Goal: Task Accomplishment & Management: Use online tool/utility

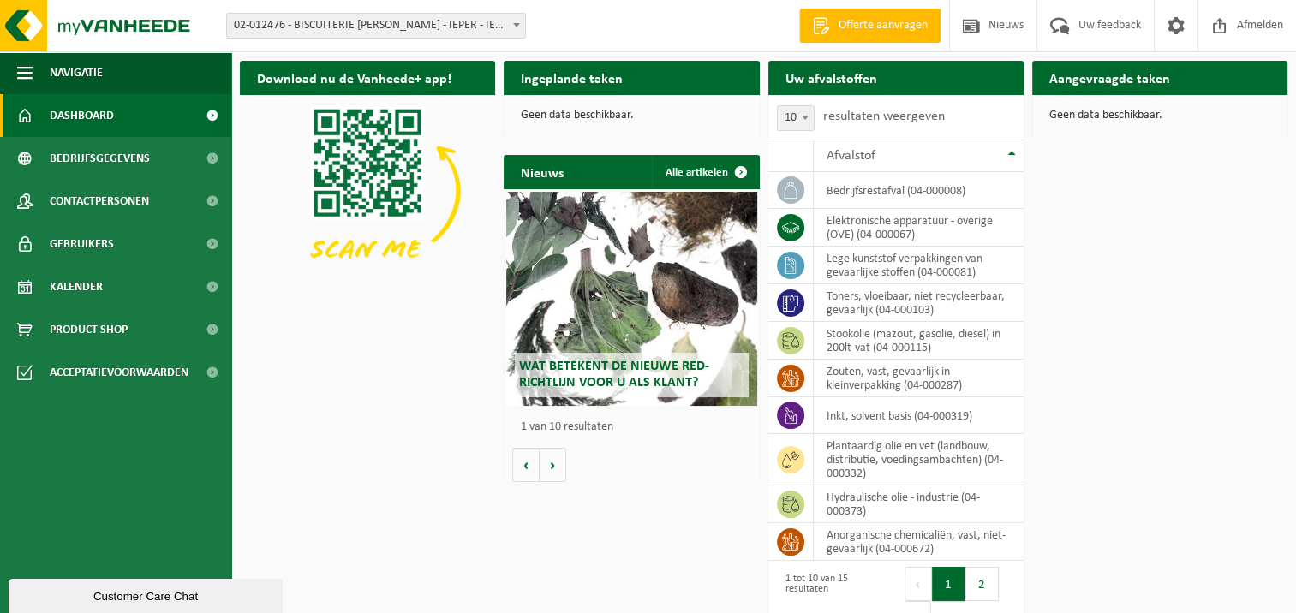
click at [1158, 305] on div "Download nu de Vanheede+ app! Verberg Ingeplande taken Bekijk uw kalender Geen …" at bounding box center [764, 310] width 1056 height 517
click at [1167, 305] on div "Download nu de Vanheede+ app! Verberg Ingeplande taken Bekijk uw kalender Geen …" at bounding box center [764, 310] width 1056 height 517
click at [1154, 260] on div "Download nu de Vanheede+ app! Verberg Ingeplande taken Bekijk uw kalender Geen …" at bounding box center [764, 310] width 1056 height 517
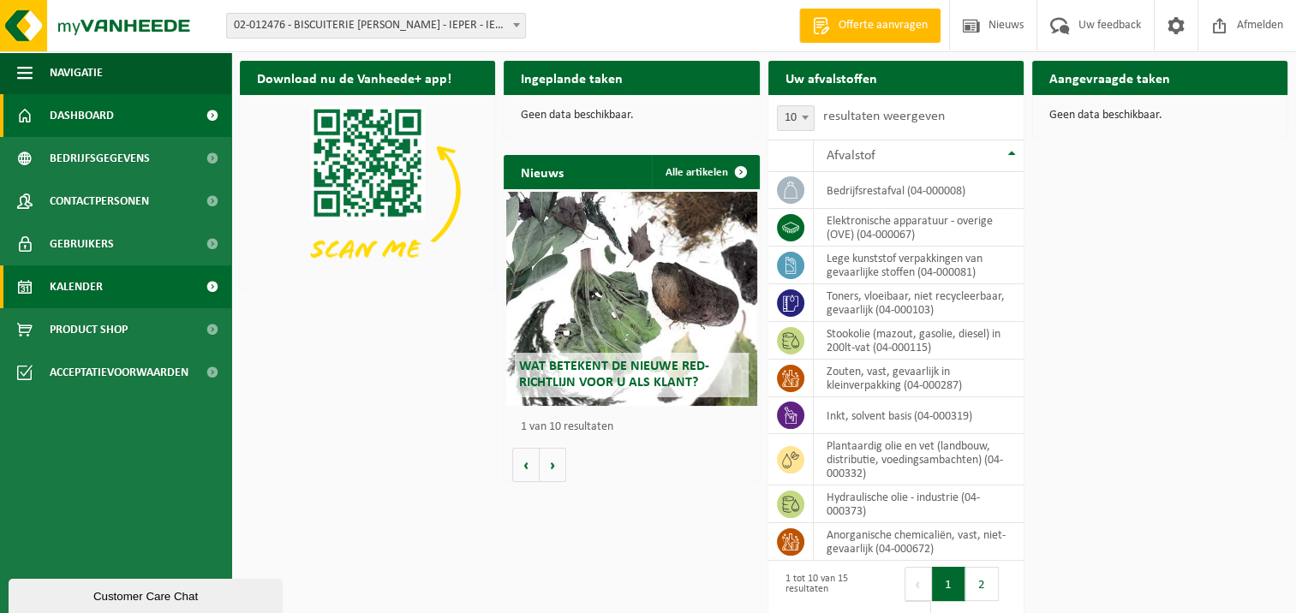
click at [210, 286] on span at bounding box center [212, 287] width 39 height 43
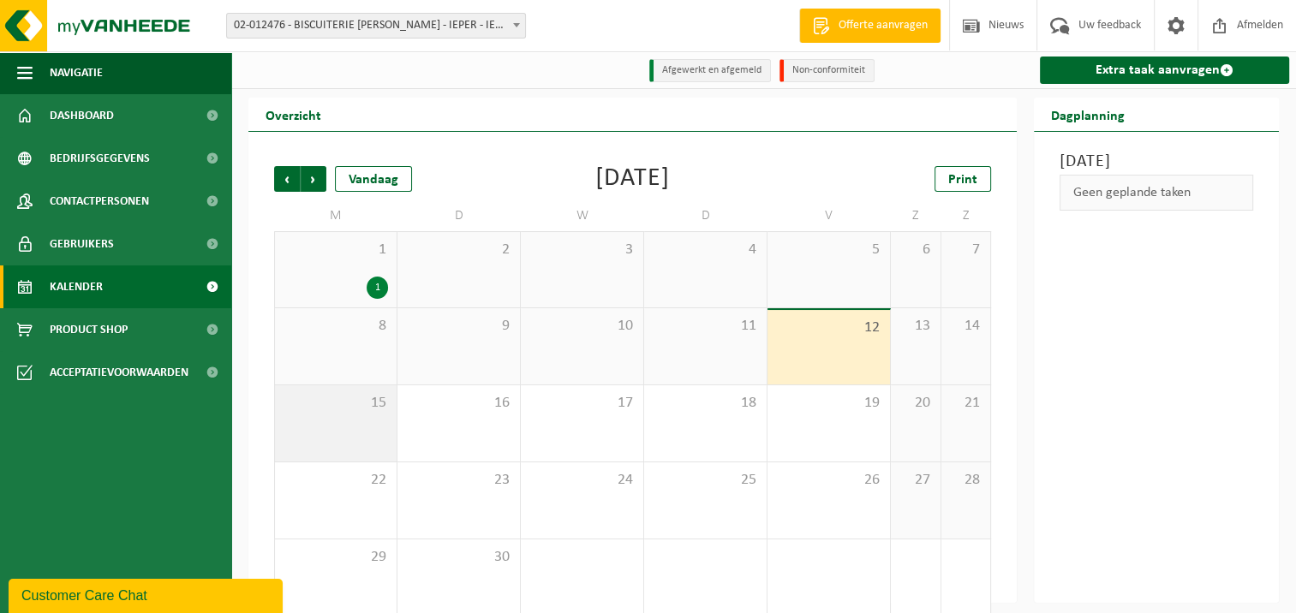
click at [354, 417] on div "15" at bounding box center [336, 423] width 122 height 76
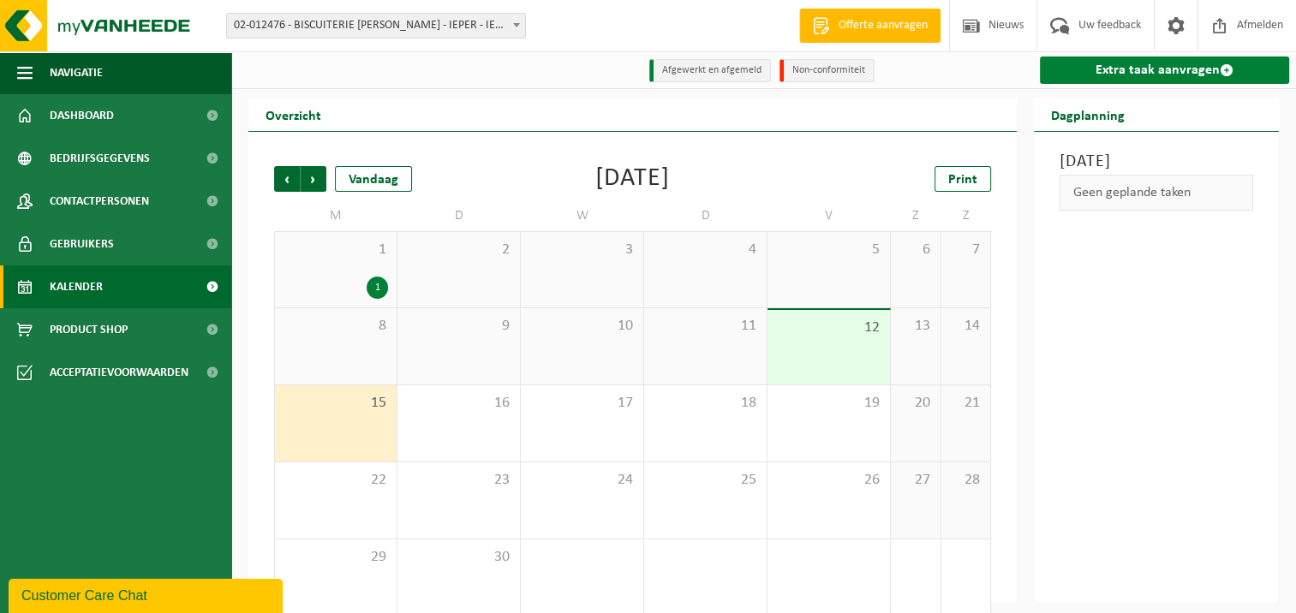
click at [1158, 69] on link "Extra taak aanvragen" at bounding box center [1164, 70] width 249 height 27
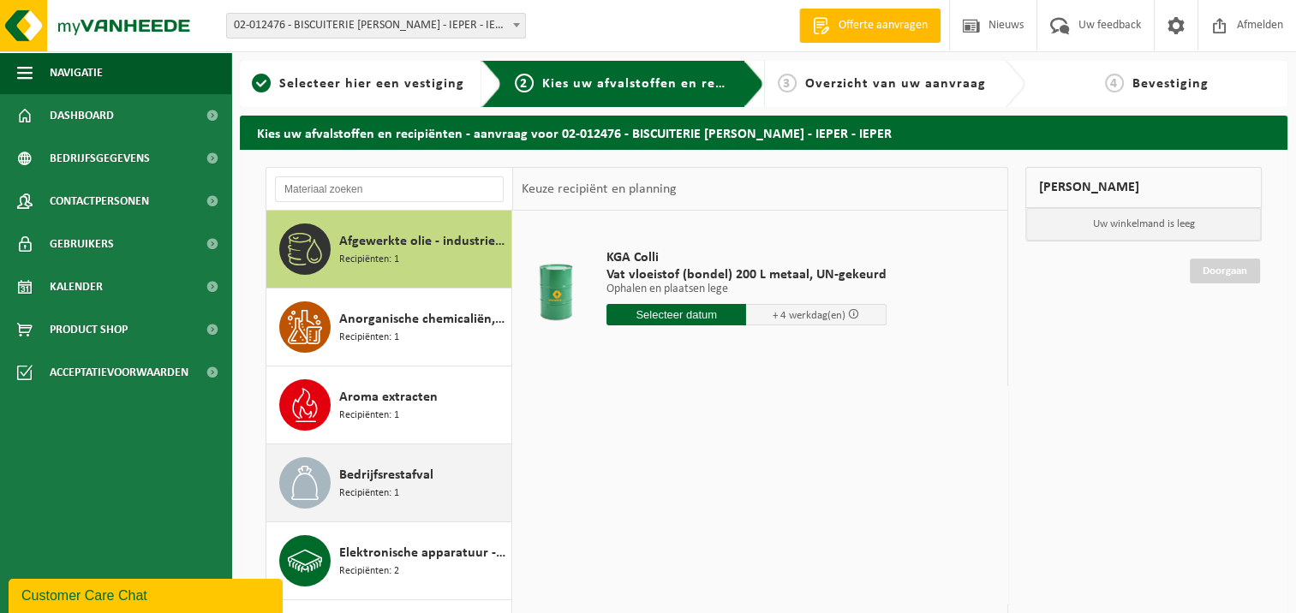
click at [391, 487] on span "Recipiënten: 1" at bounding box center [369, 494] width 60 height 16
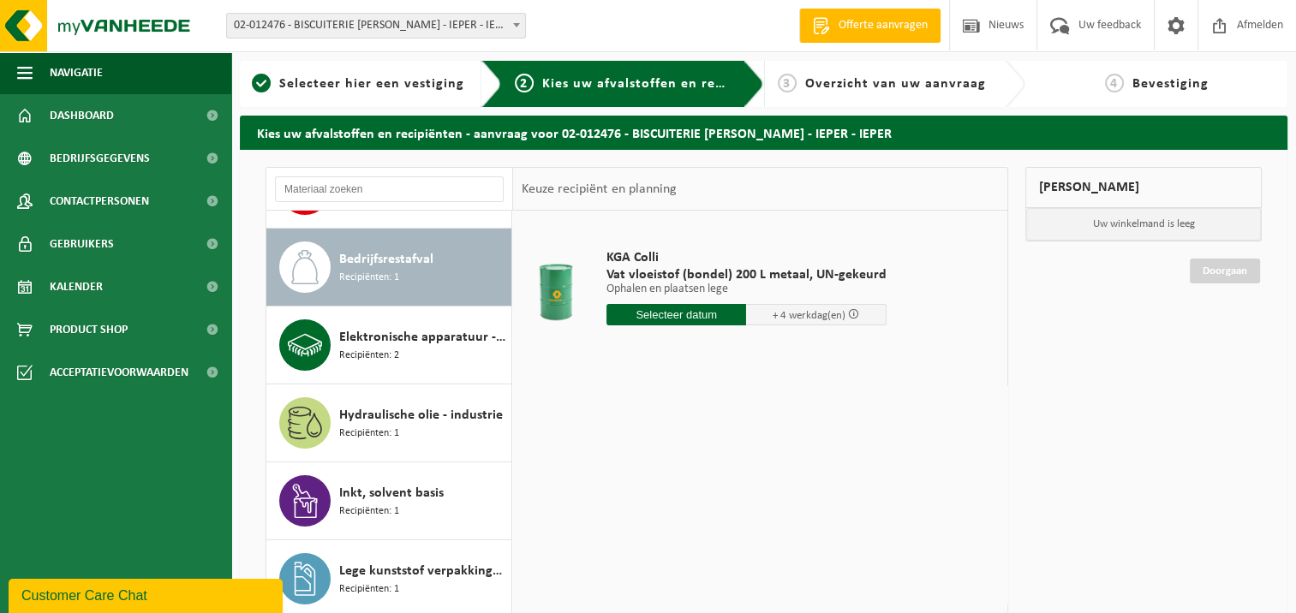
scroll to position [233, 0]
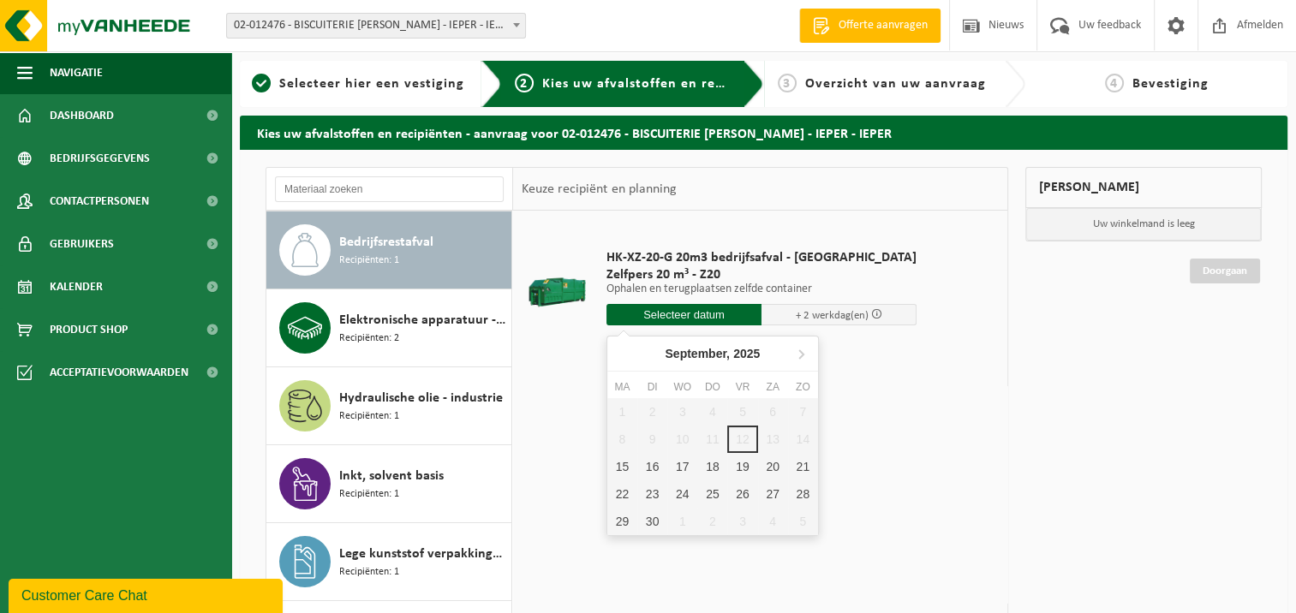
click at [665, 319] on input "text" at bounding box center [683, 314] width 155 height 21
click at [620, 469] on div "15" at bounding box center [622, 466] width 30 height 27
type input "Van [DATE]"
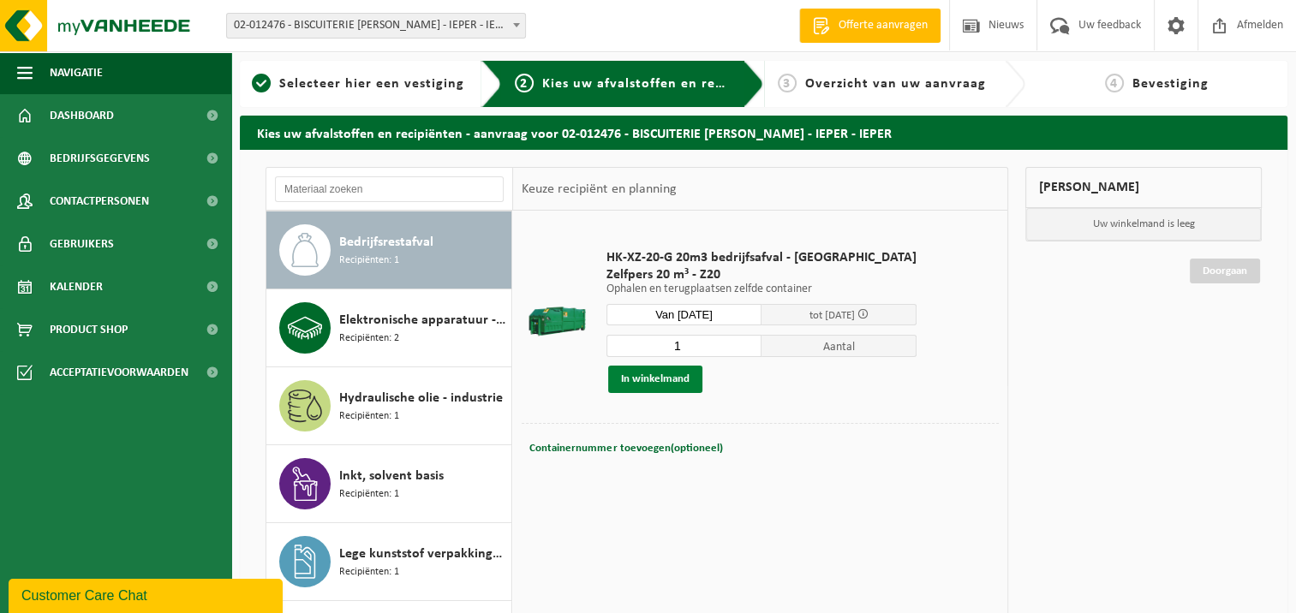
click at [642, 380] on button "In winkelmand" at bounding box center [655, 379] width 94 height 27
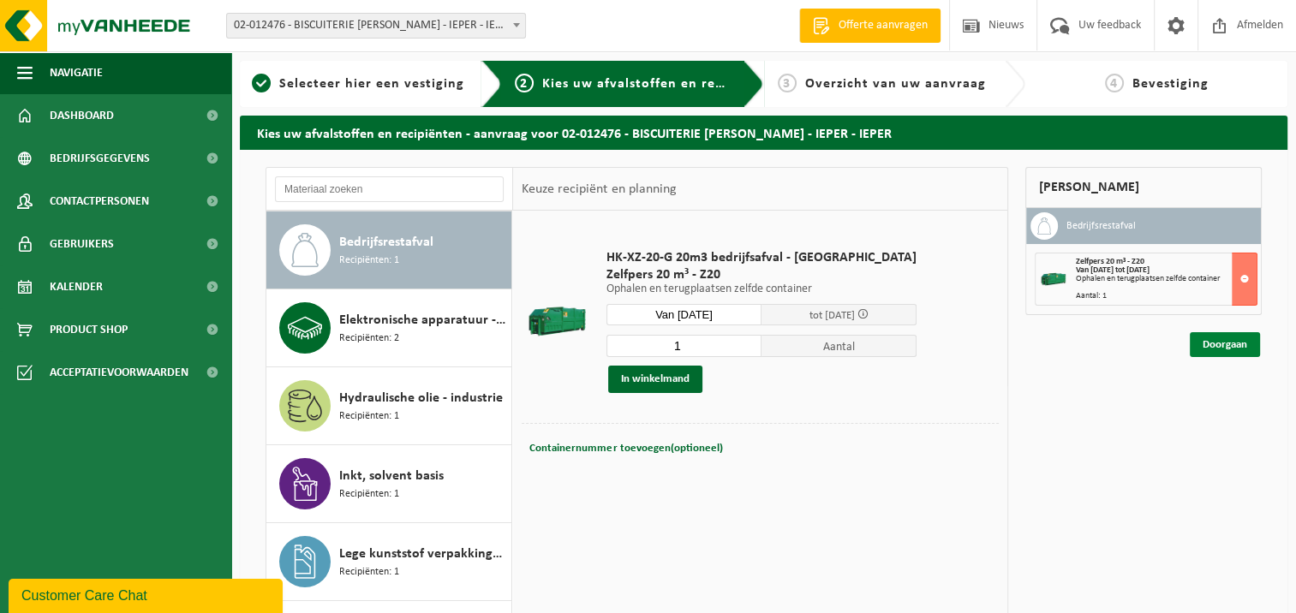
click at [1223, 349] on link "Doorgaan" at bounding box center [1225, 344] width 70 height 25
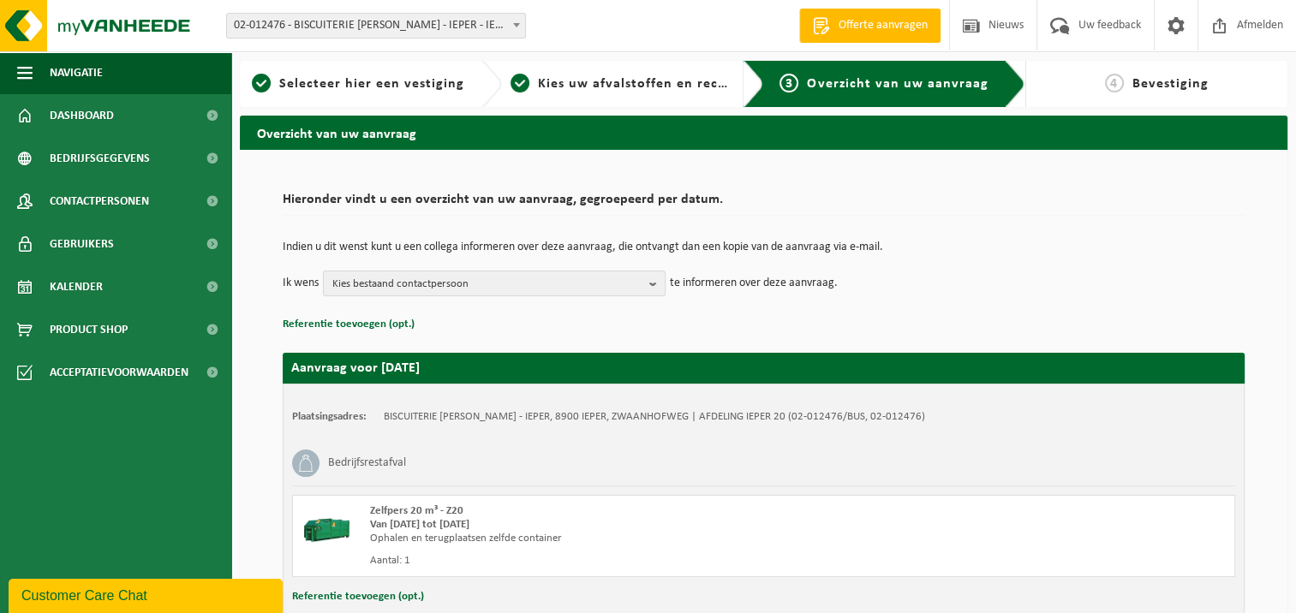
scroll to position [120, 0]
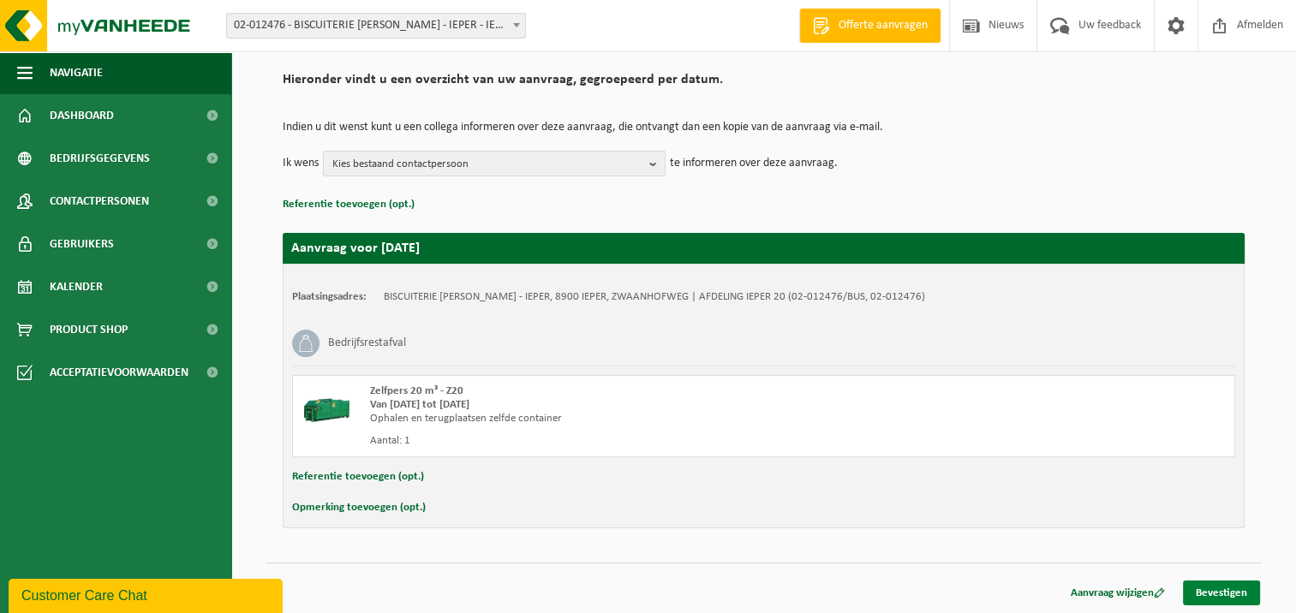
click at [1224, 589] on link "Bevestigen" at bounding box center [1221, 593] width 77 height 25
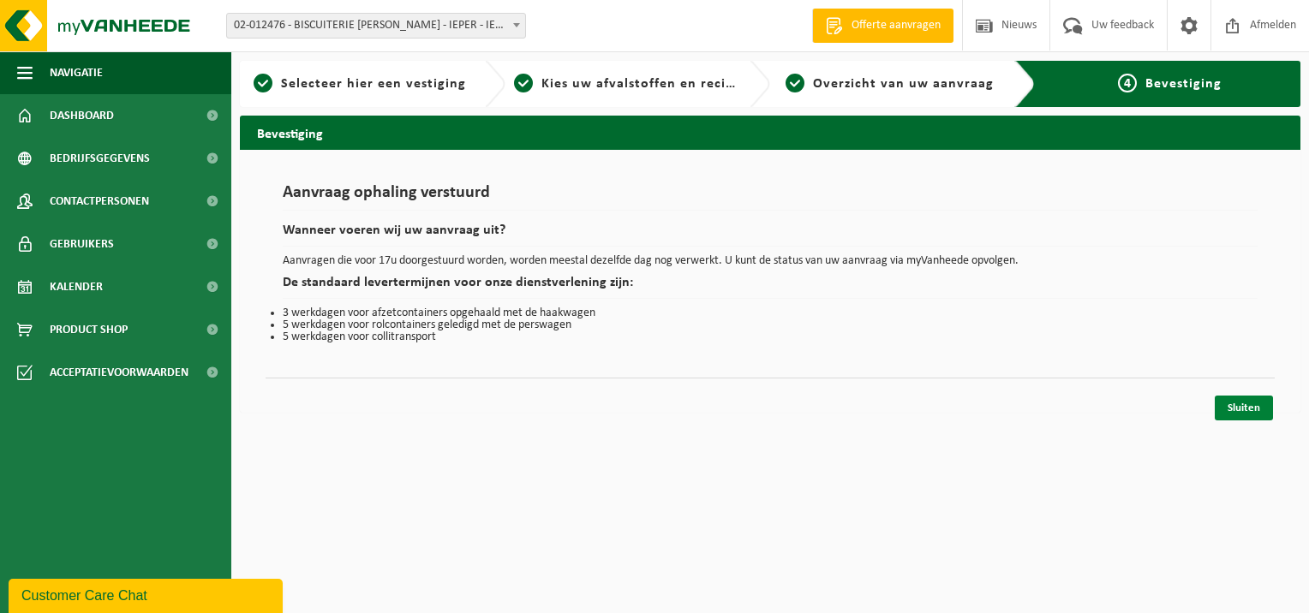
click at [1246, 404] on link "Sluiten" at bounding box center [1244, 408] width 58 height 25
